Goal: Information Seeking & Learning: Learn about a topic

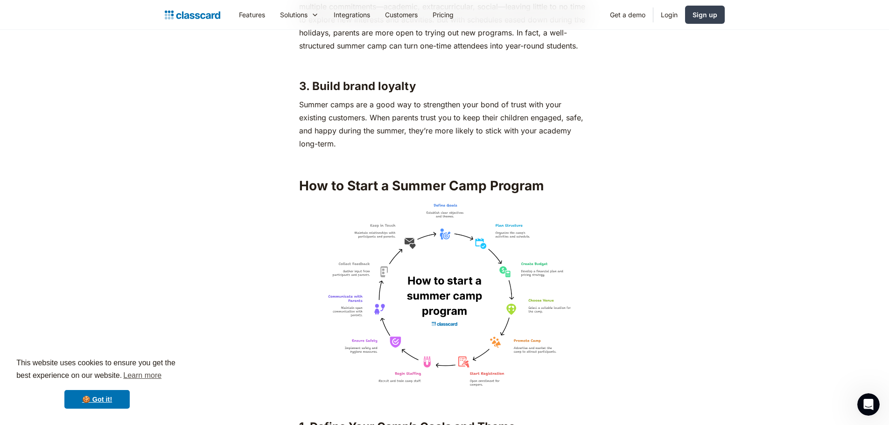
scroll to position [1493, 0]
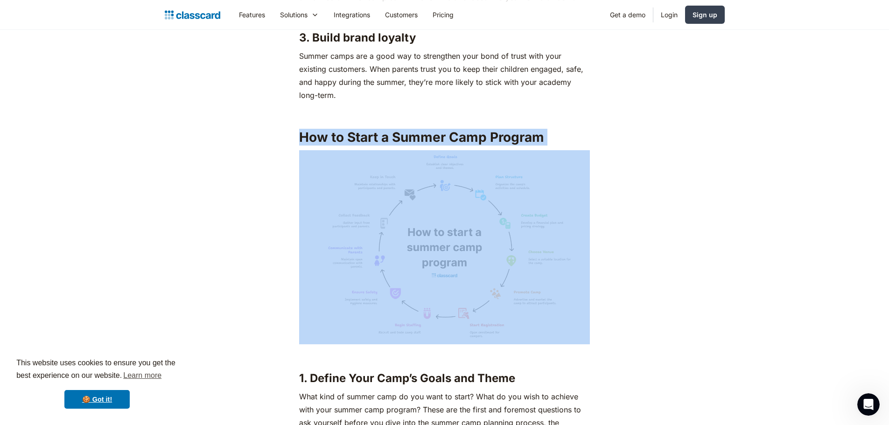
drag, startPoint x: 300, startPoint y: 135, endPoint x: 496, endPoint y: 253, distance: 229.3
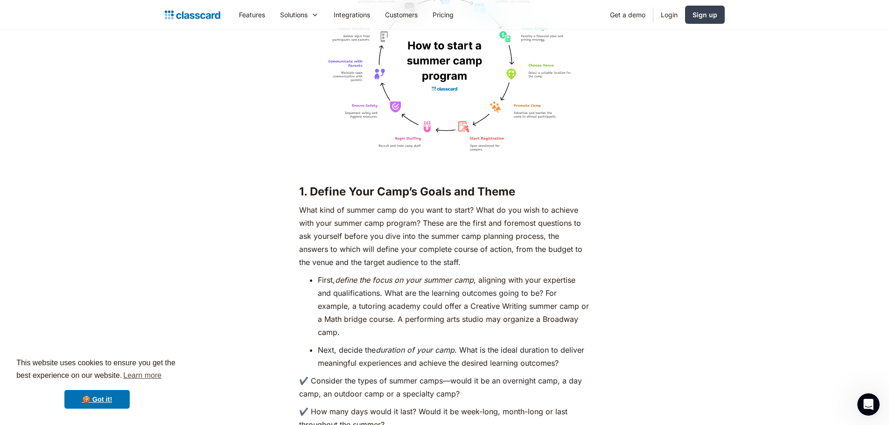
click at [299, 189] on strong "1. Define Your Camp’s Goals and Theme" at bounding box center [407, 192] width 216 height 14
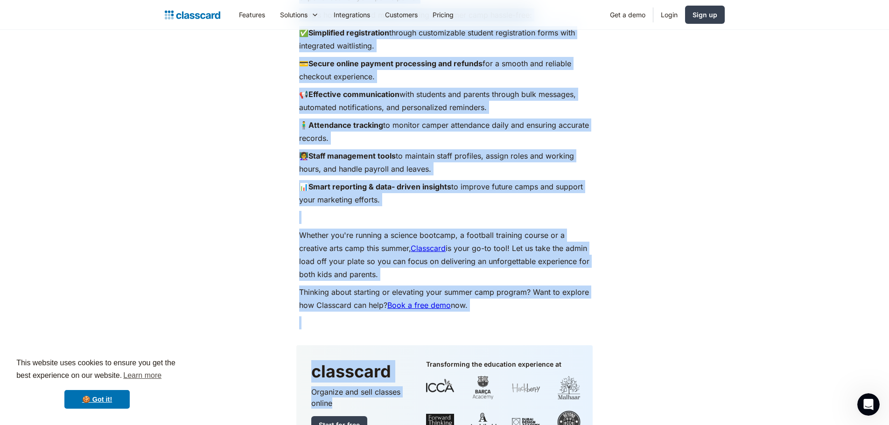
scroll to position [8115, 0]
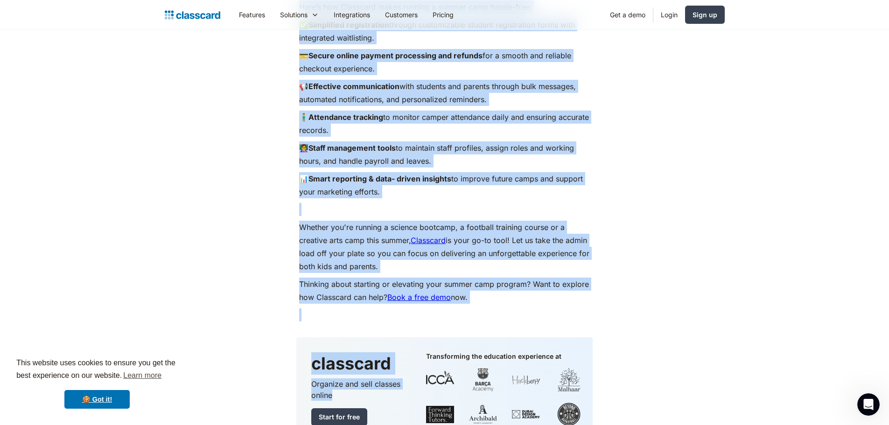
drag, startPoint x: 299, startPoint y: 186, endPoint x: 424, endPoint y: 280, distance: 156.3
copy div "2. Loremi Dolo Sita’c Adipi eli Seddo Eius temp in utlabo etdo ma ali enim ad m…"
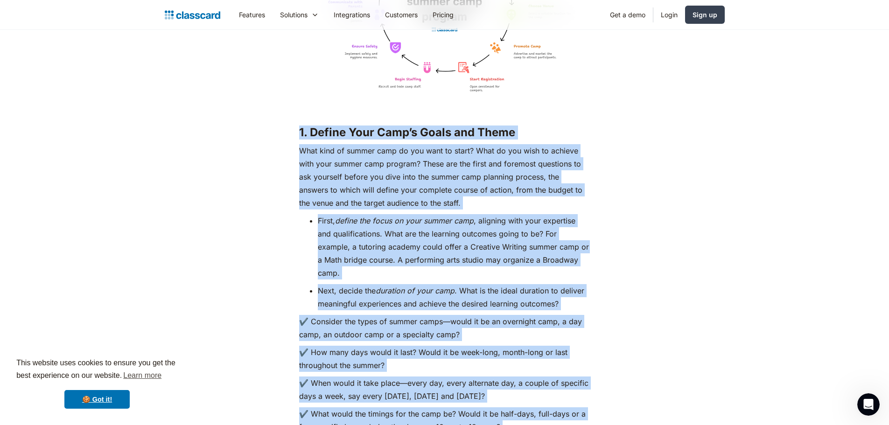
scroll to position [1910, 0]
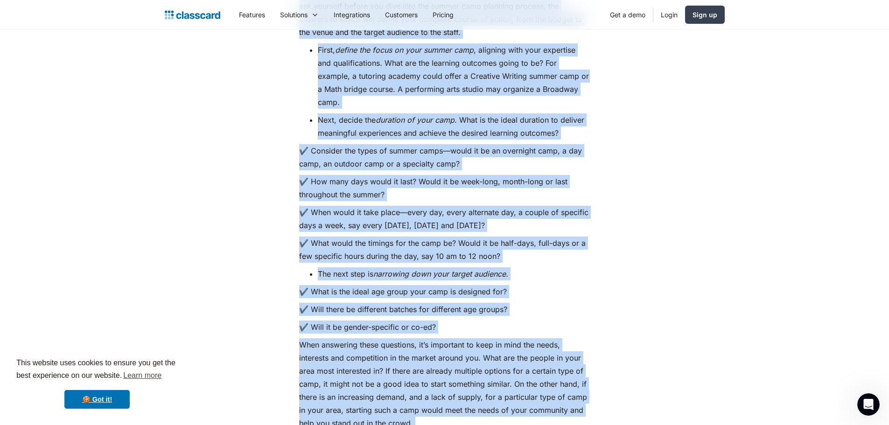
click at [377, 166] on p "✔️ Consider the types of summer camps—would it be an overnight camp, a day camp…" at bounding box center [444, 157] width 291 height 26
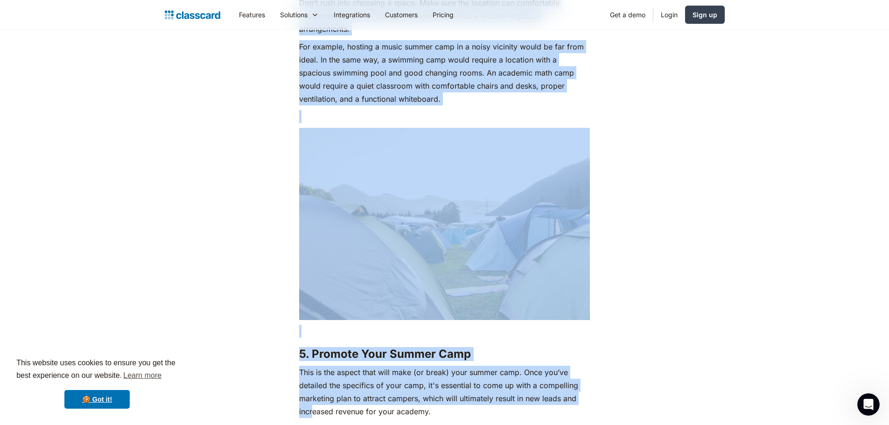
scroll to position [3647, 0]
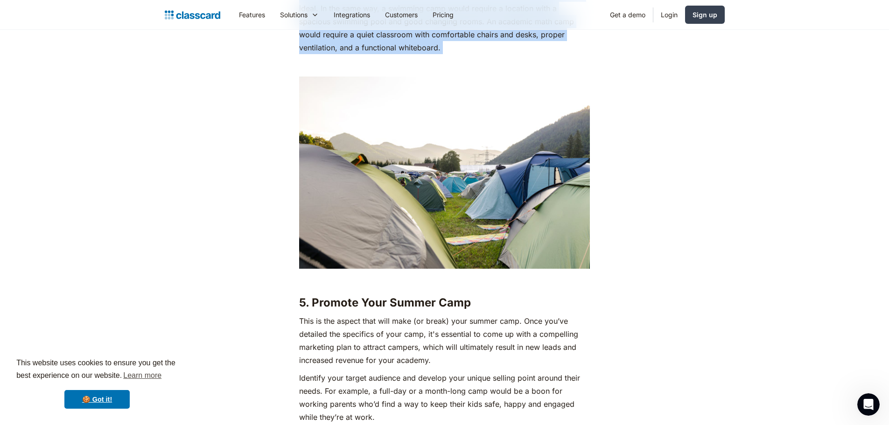
drag, startPoint x: 298, startPoint y: 194, endPoint x: 412, endPoint y: 55, distance: 179.7
copy div "2. Loremi Dolo Sita’c Adipi eli Seddo Eius temp in utlabo etdo ma ali enim ad m…"
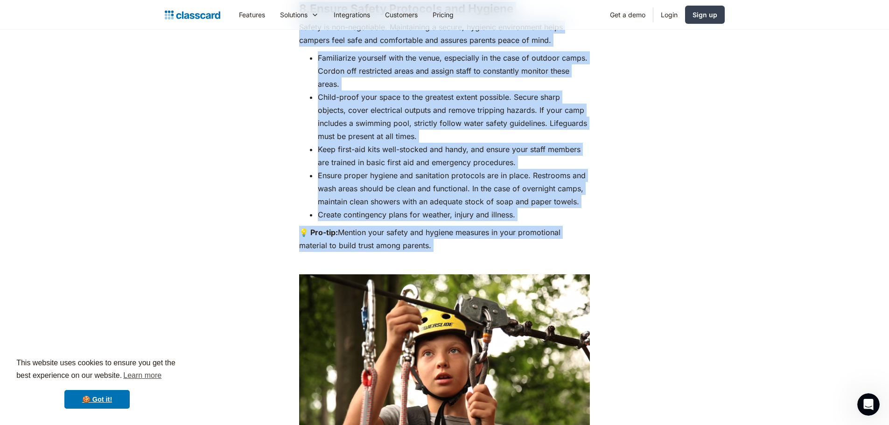
scroll to position [6147, 0]
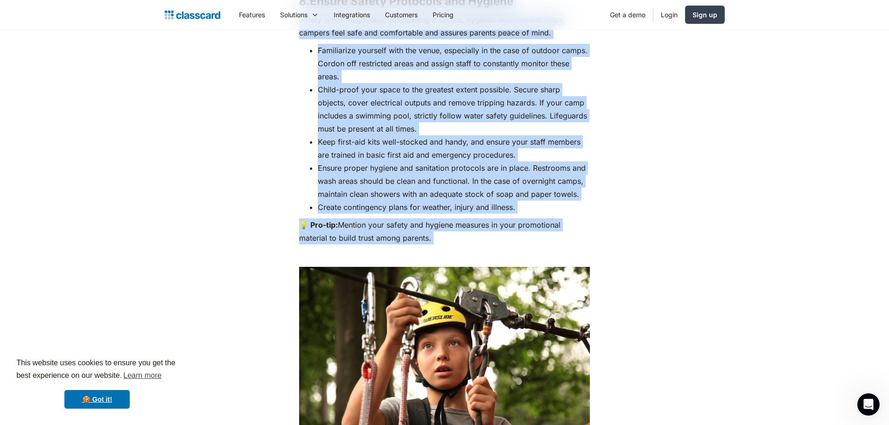
drag, startPoint x: 299, startPoint y: 301, endPoint x: 386, endPoint y: 235, distance: 109.9
copy div "8. Loremip Dolo Sitame Cons Adip el sed doeius temp inci utla (et dolor) magn a…"
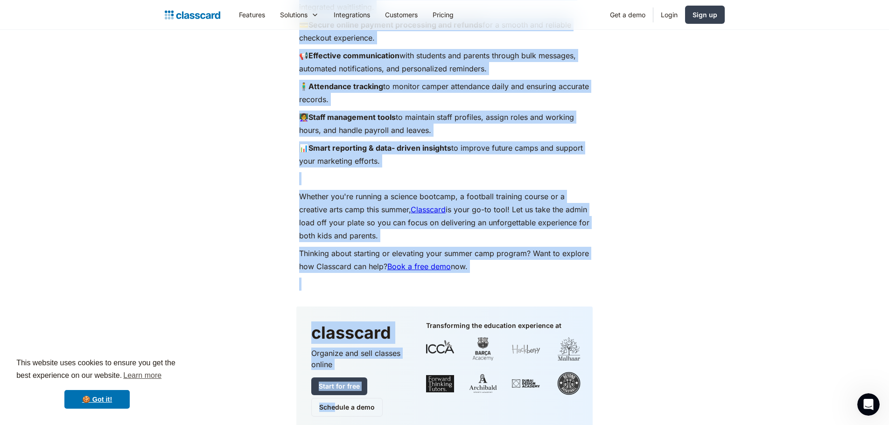
scroll to position [8246, 0]
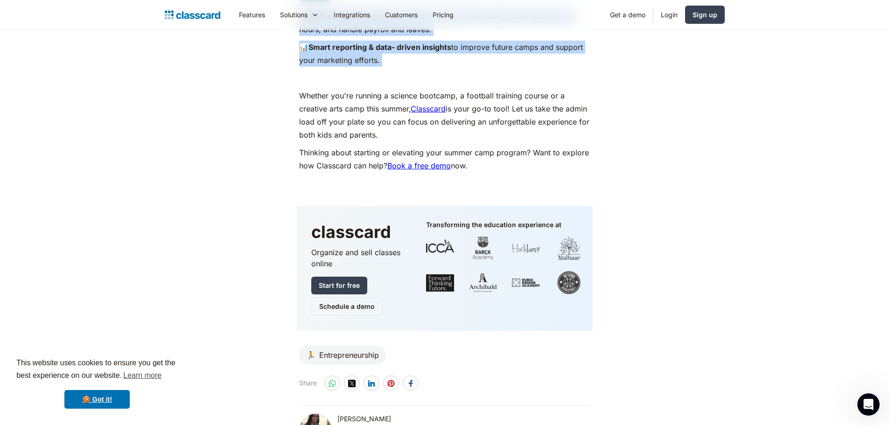
drag, startPoint x: 298, startPoint y: 183, endPoint x: 376, endPoint y: 73, distance: 134.9
copy div "8. Loremipsumd Sita Consect Adi elit seddoeiusmod te inci utl etd’ma aliquae ad…"
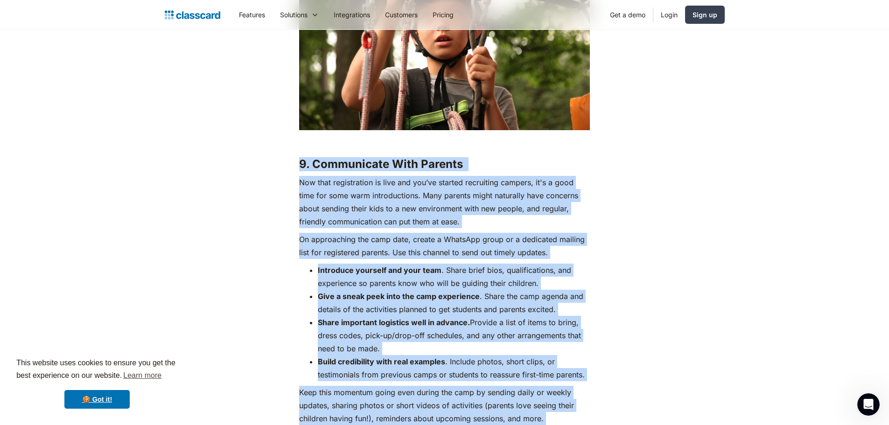
scroll to position [6613, 0]
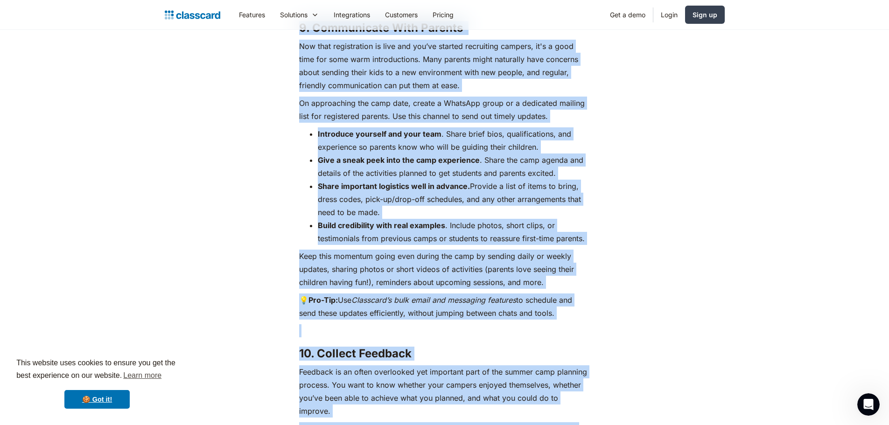
click at [422, 219] on li "Share important logistics well in advance. Provide a list of items to bring, dr…" at bounding box center [454, 199] width 272 height 39
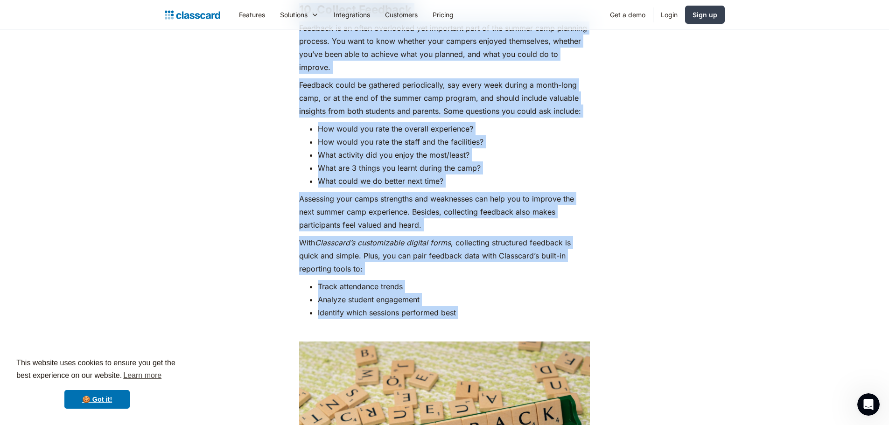
scroll to position [7080, 0]
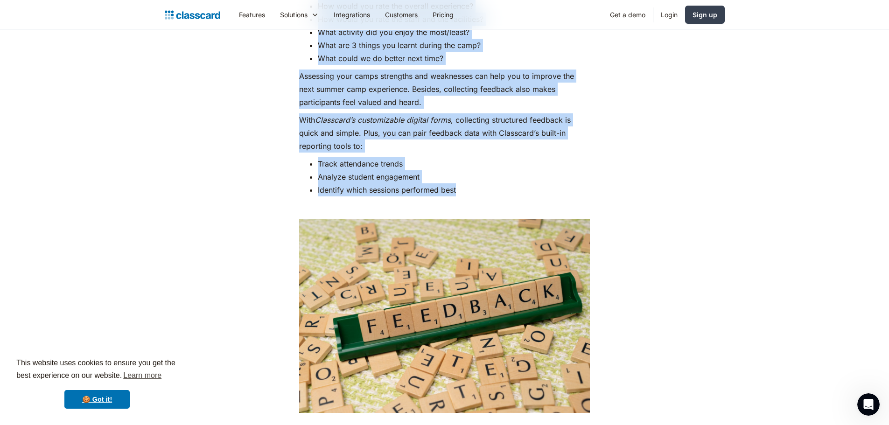
drag, startPoint x: 297, startPoint y: 36, endPoint x: 384, endPoint y: 135, distance: 131.9
copy div "8. Loremipsumd Sita Consect Adi elit seddoeiusmod te inci utl etd’ma aliquae ad…"
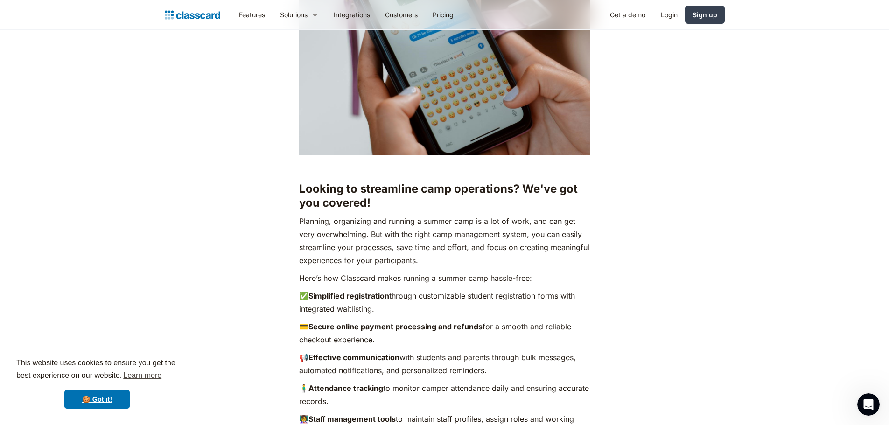
scroll to position [7873, 0]
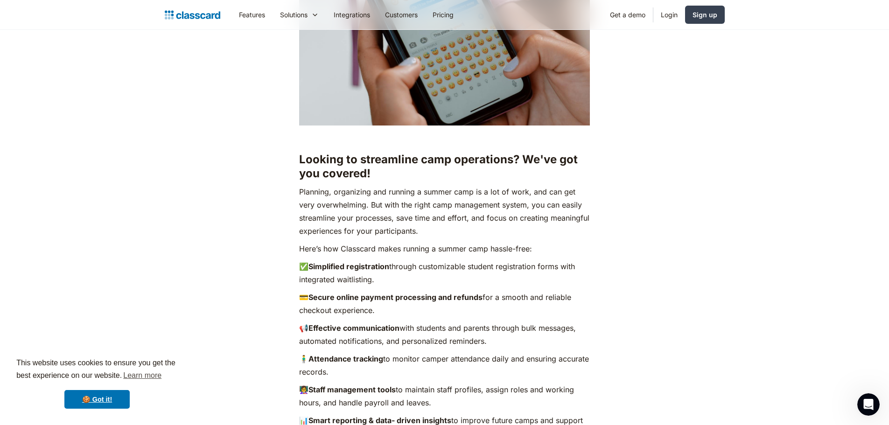
drag, startPoint x: 300, startPoint y: 40, endPoint x: 490, endPoint y: 247, distance: 281.0
copy div "34. Lore ip Dolor Si ametc’a EL-seddoe tempo, incididu utla etdoloremag ali eni…"
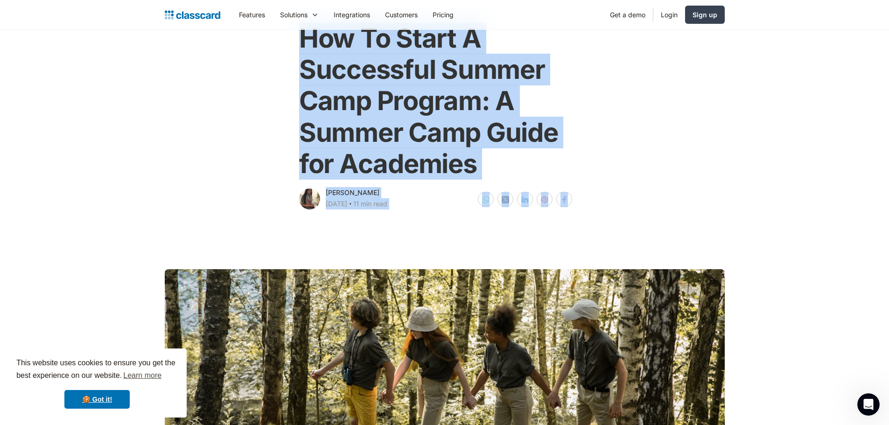
scroll to position [0, 0]
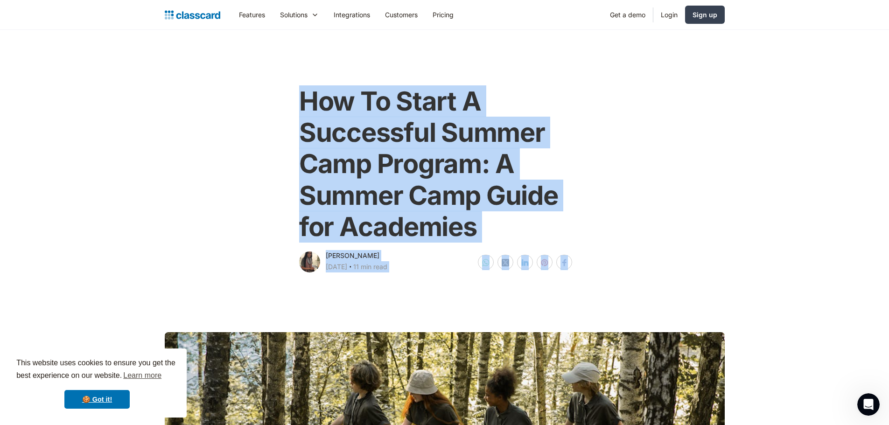
drag, startPoint x: 320, startPoint y: 330, endPoint x: 323, endPoint y: 129, distance: 201.6
copy body "Lor Ip Dolor S Ametconsec Adipis Elit Seddoei: T Incidi Utla Etdol mag Aliquaen…"
